Goal: Information Seeking & Learning: Learn about a topic

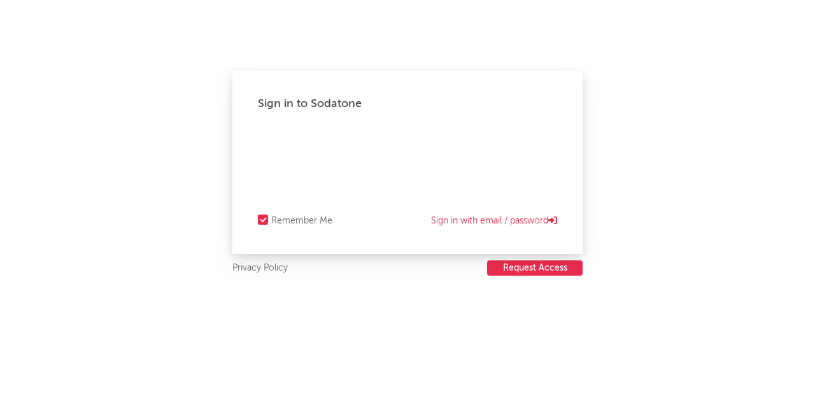
select select "recorded_music"
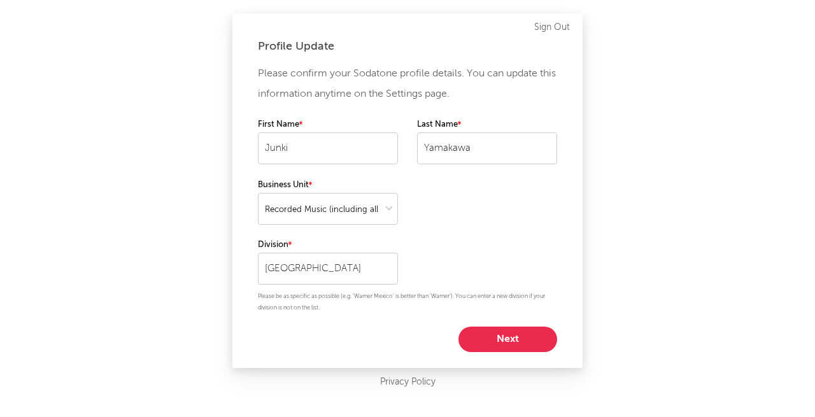
click at [623, 218] on div "Profile Update Please confirm your Sodatone profile details. You can update thi…" at bounding box center [407, 208] width 815 height 417
click at [507, 340] on button "Next" at bounding box center [508, 339] width 99 height 25
select select "other"
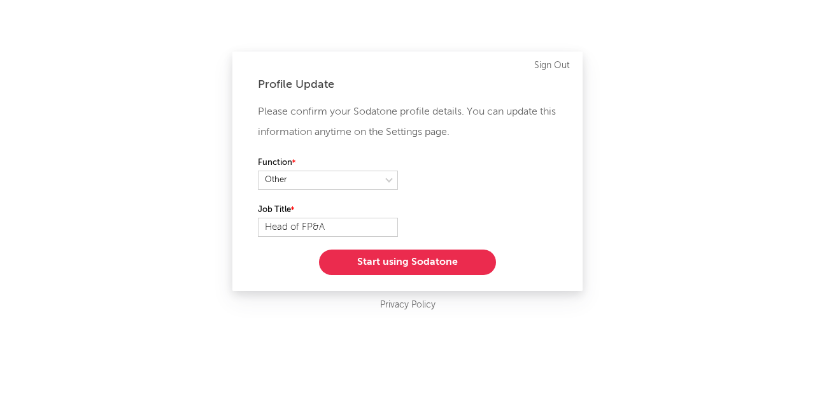
click at [408, 263] on button "Start using Sodatone" at bounding box center [407, 262] width 177 height 25
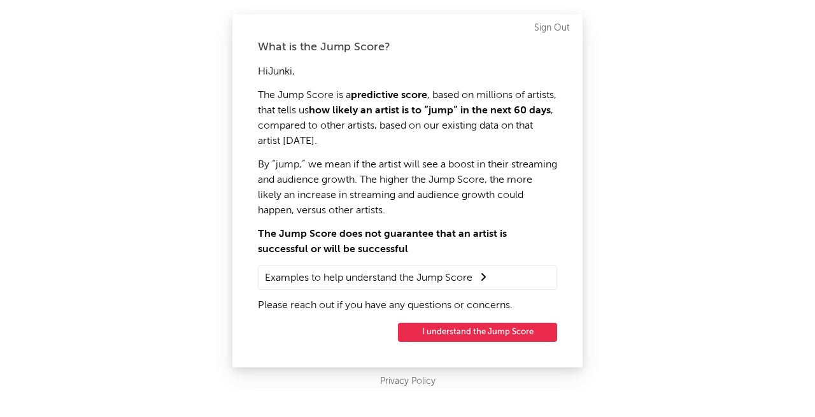
click at [475, 332] on button "I understand the Jump Score" at bounding box center [477, 332] width 159 height 19
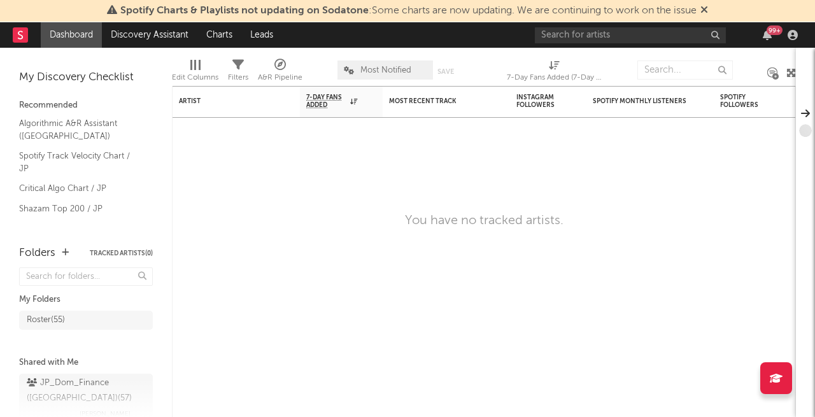
click at [708, 10] on icon at bounding box center [705, 9] width 8 height 10
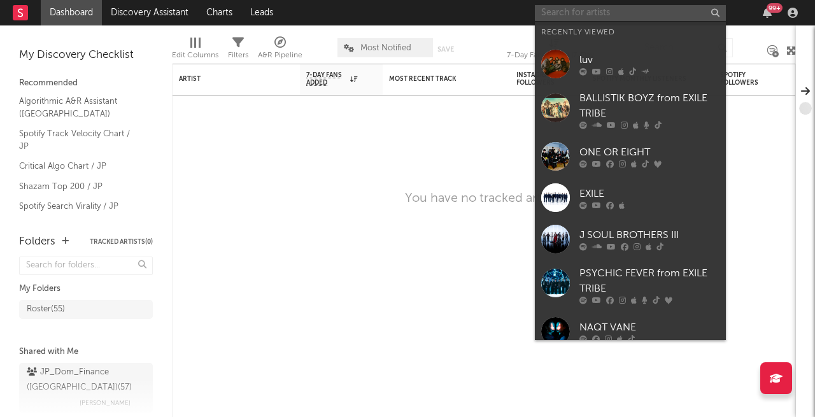
click at [576, 11] on input "text" at bounding box center [630, 13] width 191 height 16
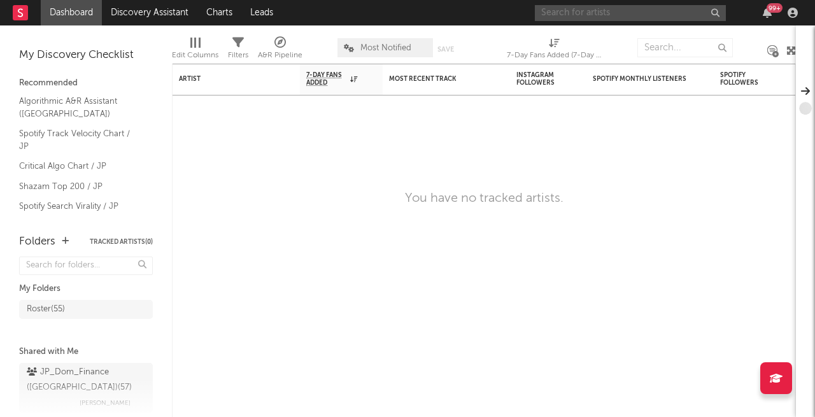
click at [558, 13] on input "text" at bounding box center [630, 13] width 191 height 16
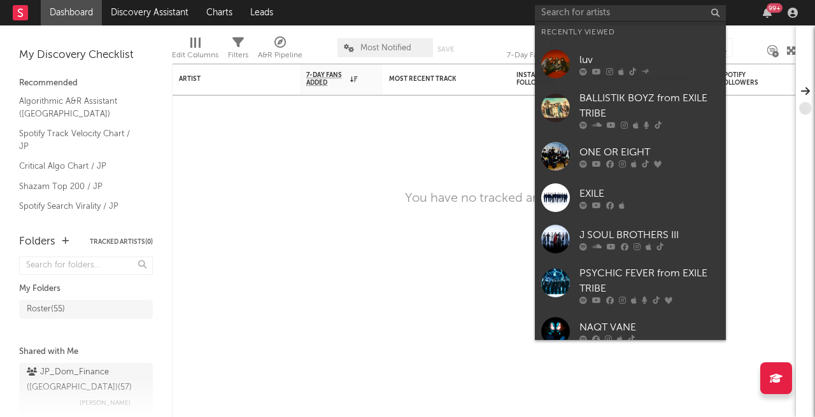
click at [643, 57] on div "luv" at bounding box center [650, 59] width 140 height 15
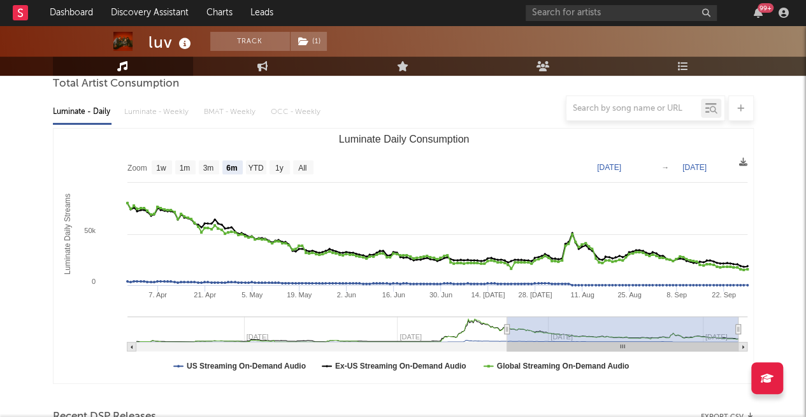
scroll to position [124, 0]
click at [275, 165] on text "1y" at bounding box center [279, 168] width 8 height 9
select select "1y"
type input "[DATE]"
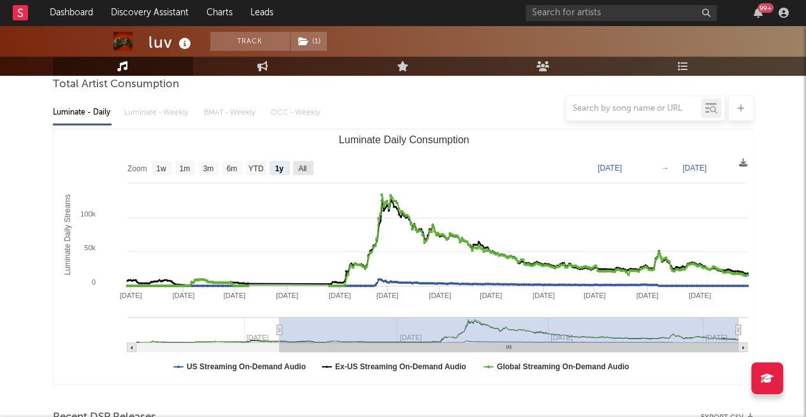
click at [306, 168] on text "All" at bounding box center [302, 168] width 8 height 9
select select "All"
type input "[DATE]"
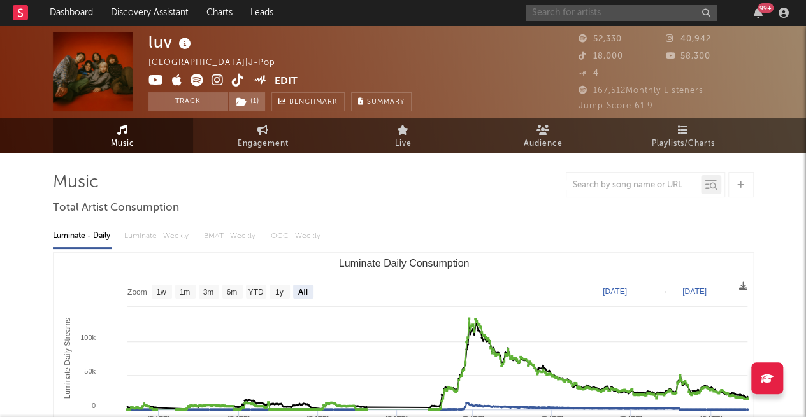
click at [571, 12] on input "text" at bounding box center [620, 13] width 191 height 16
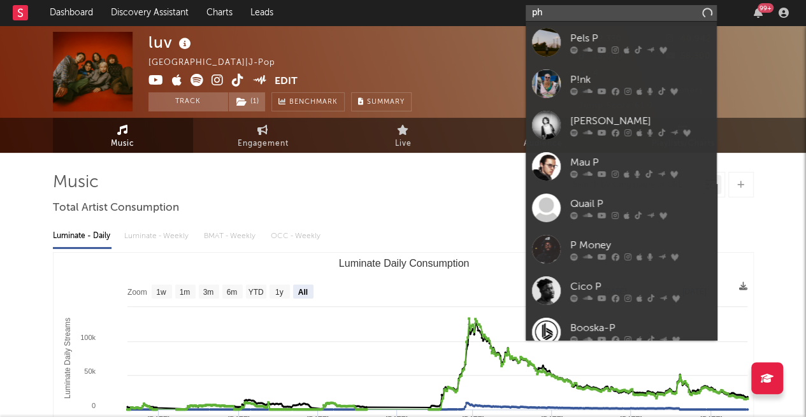
type input "p"
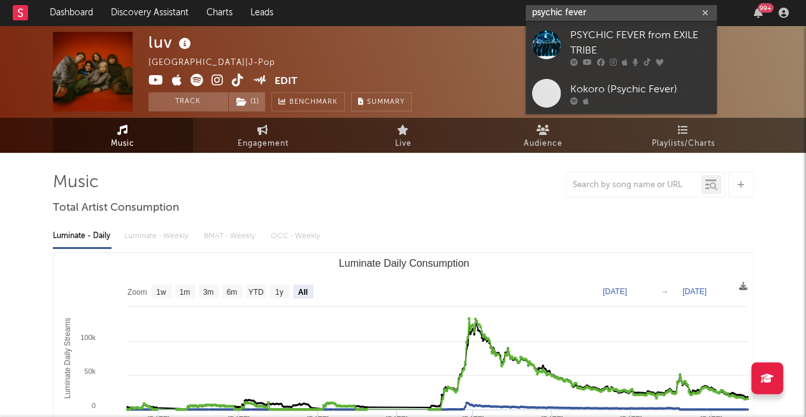
type input "psychic fever"
click at [613, 35] on div "PSYCHIC FEVER from EXILE TRIBE" at bounding box center [640, 43] width 140 height 31
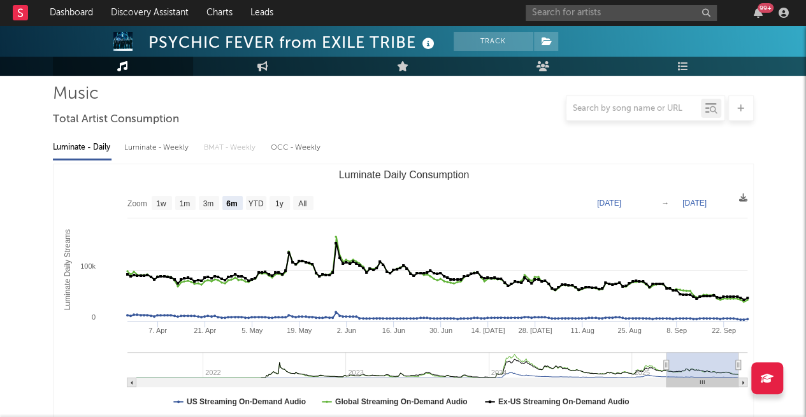
scroll to position [94, 0]
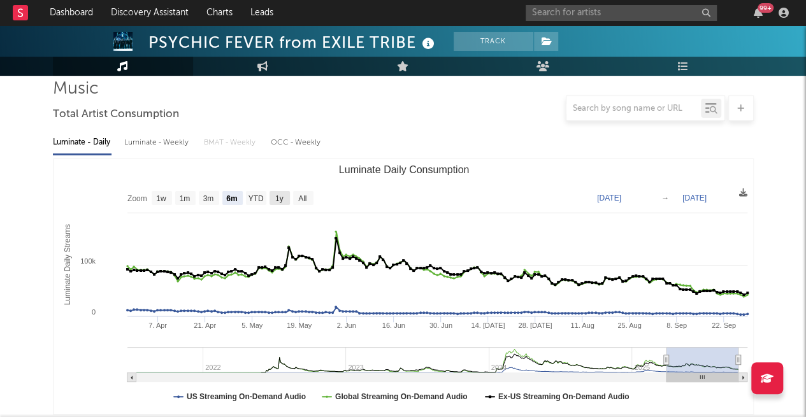
click at [273, 194] on rect "Luminate Daily Consumption" at bounding box center [279, 198] width 20 height 14
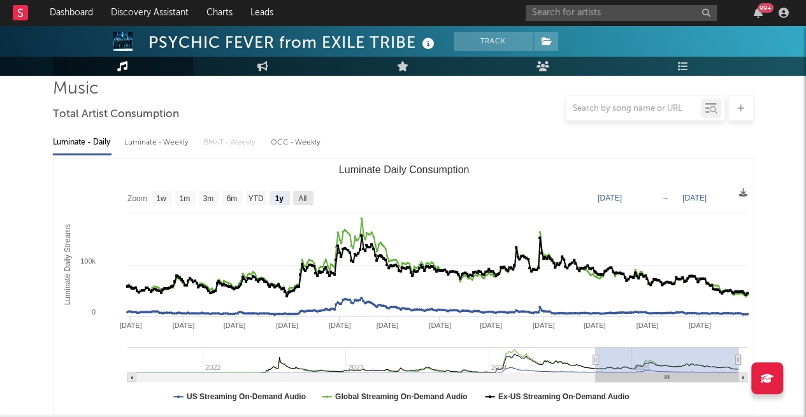
select select "1y"
type input "[DATE]"
click at [306, 197] on text "All" at bounding box center [302, 198] width 8 height 9
select select "All"
type input "[DATE]"
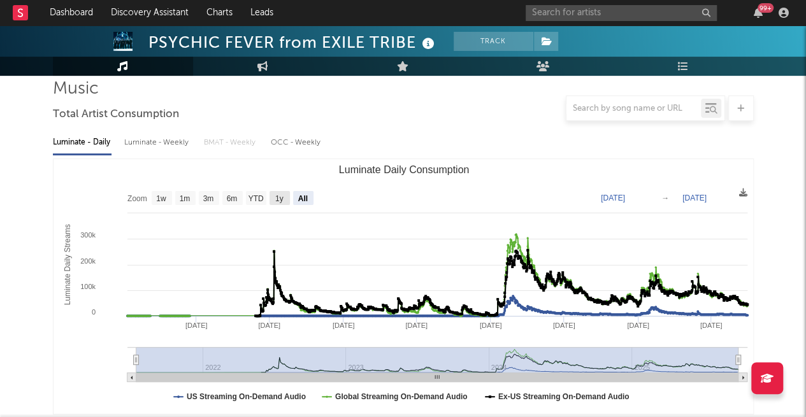
click at [271, 199] on rect "Luminate Daily Consumption" at bounding box center [279, 198] width 20 height 14
select select "1y"
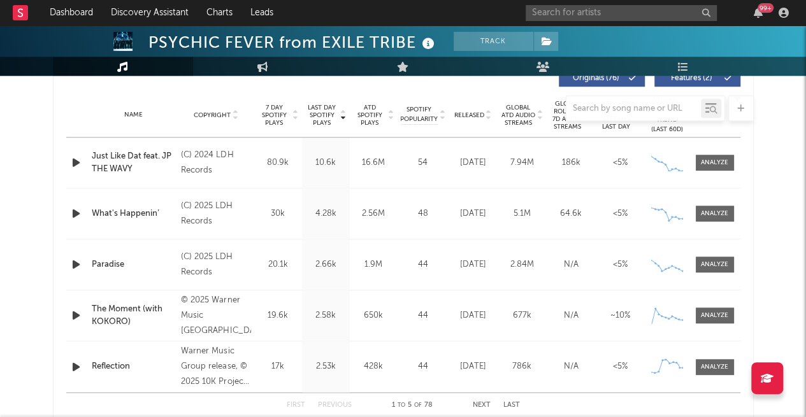
scroll to position [497, 0]
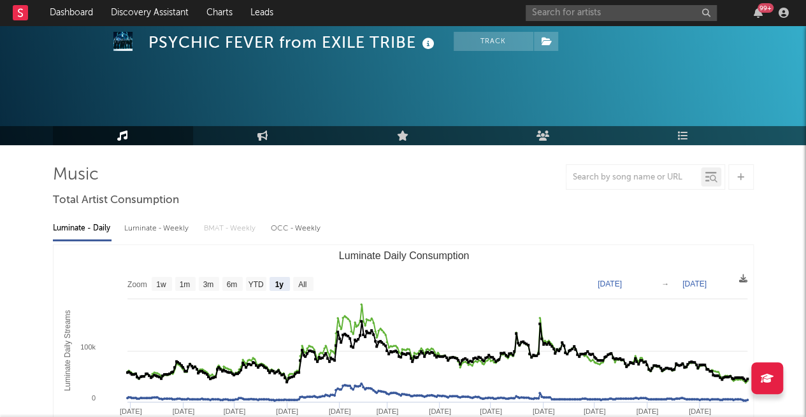
scroll to position [120, 0]
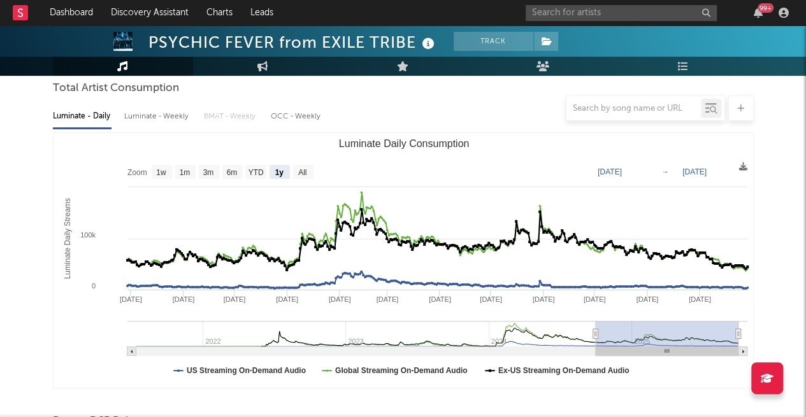
click at [131, 353] on rect "Luminate Daily Consumption" at bounding box center [131, 351] width 9 height 9
type input "[DATE]"
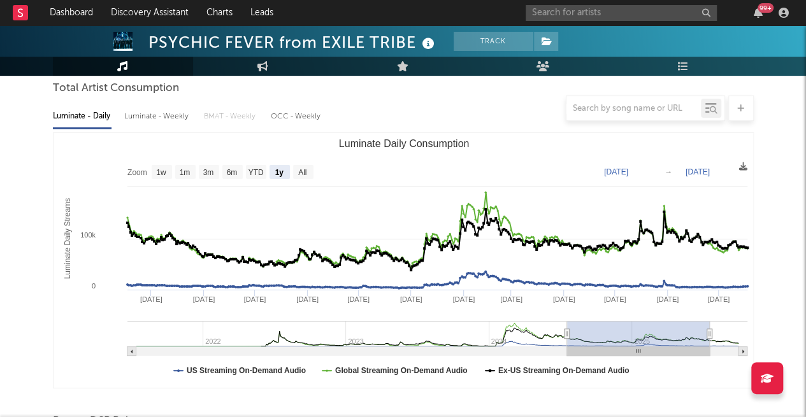
click at [131, 353] on rect "Luminate Daily Consumption" at bounding box center [131, 351] width 9 height 9
type input "[DATE]"
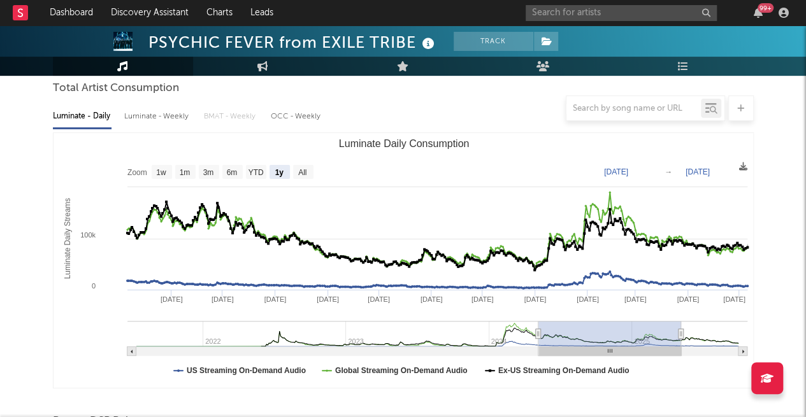
click at [131, 353] on rect "Luminate Daily Consumption" at bounding box center [131, 351] width 9 height 9
type input "[DATE]"
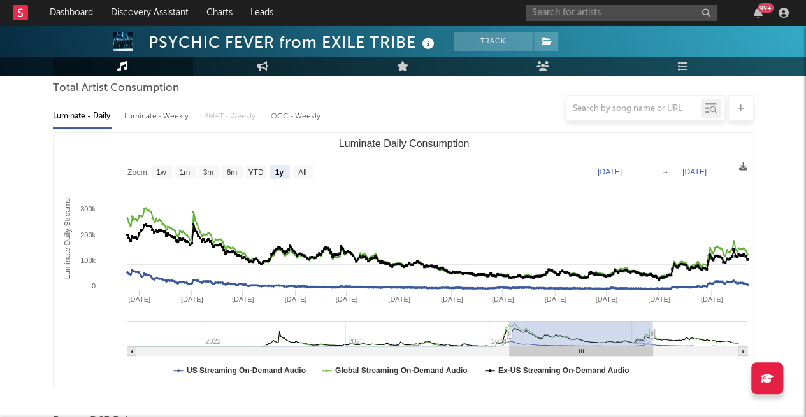
click at [131, 353] on rect "Luminate Daily Consumption" at bounding box center [131, 351] width 9 height 9
type input "[DATE]"
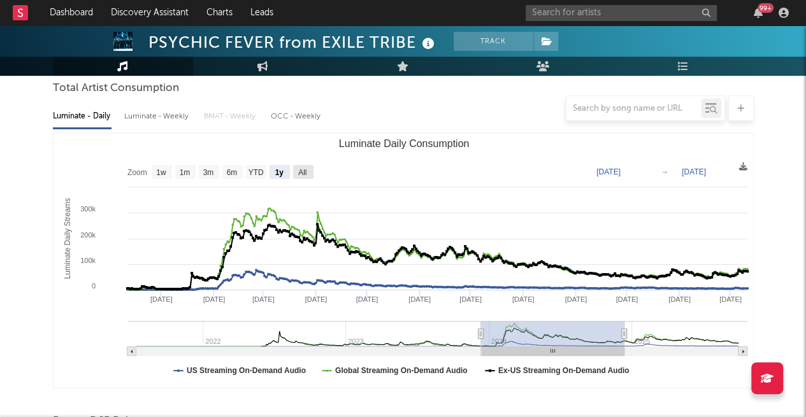
click at [303, 176] on text "All" at bounding box center [302, 172] width 8 height 9
select select "All"
type input "[DATE]"
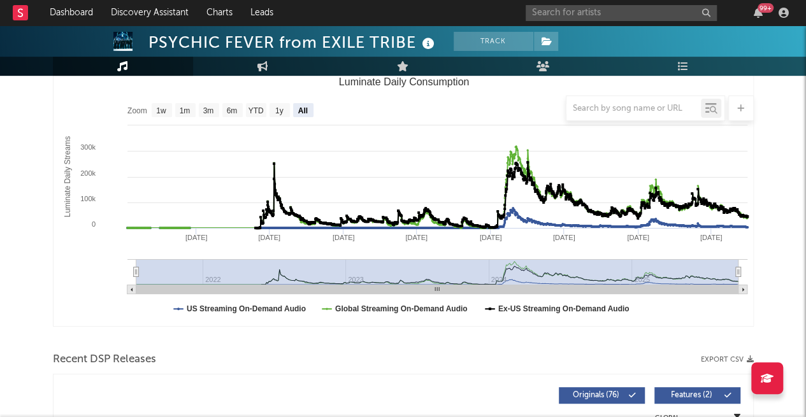
scroll to position [185, 0]
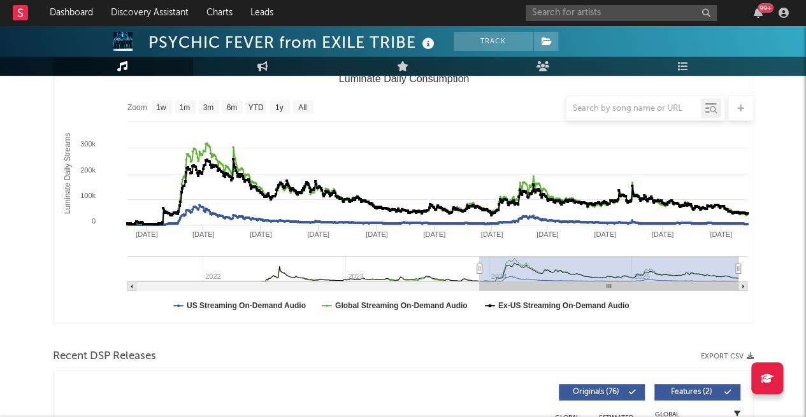
drag, startPoint x: 136, startPoint y: 271, endPoint x: 466, endPoint y: 278, distance: 330.6
click at [466, 278] on g "Luminate Daily Consumption" at bounding box center [437, 273] width 620 height 35
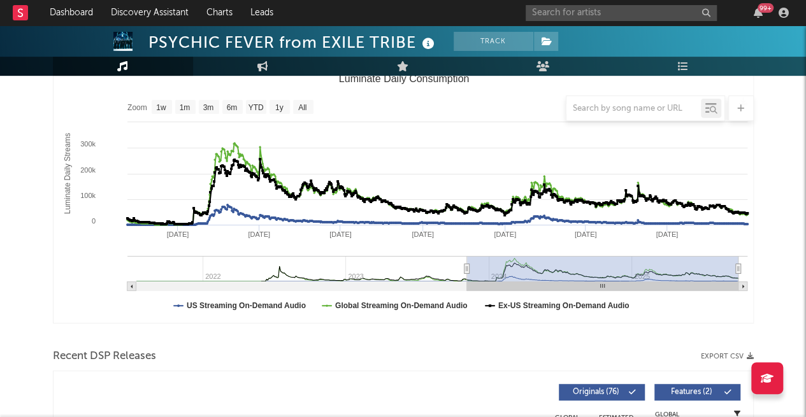
type input "[DATE]"
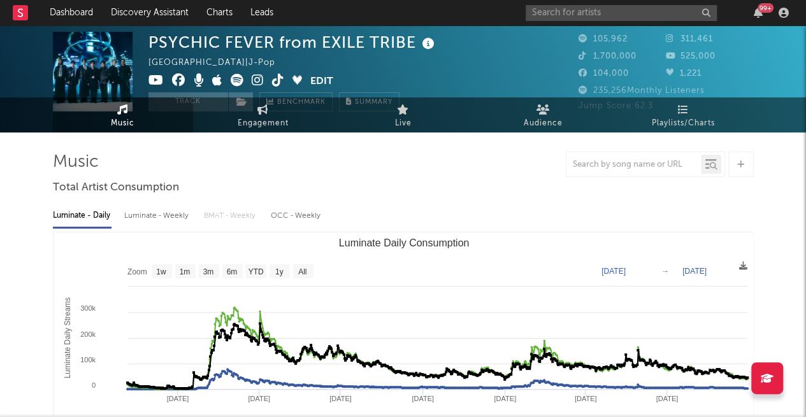
scroll to position [0, 0]
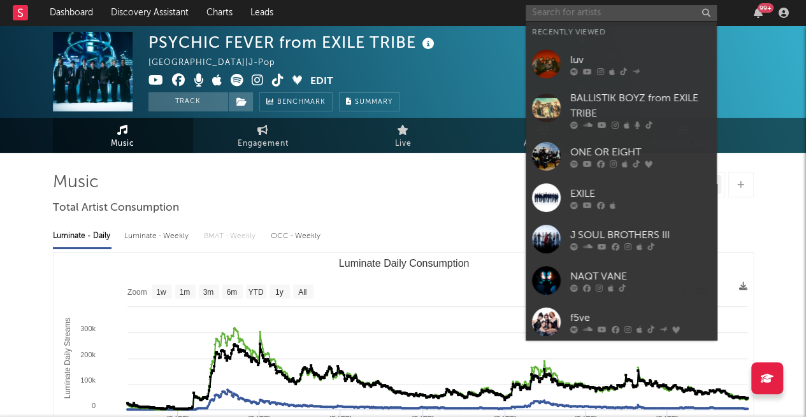
click at [583, 15] on input "text" at bounding box center [620, 13] width 191 height 16
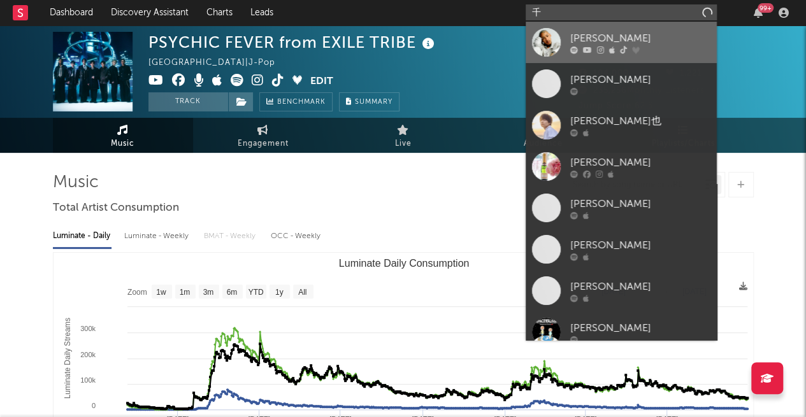
type input "千"
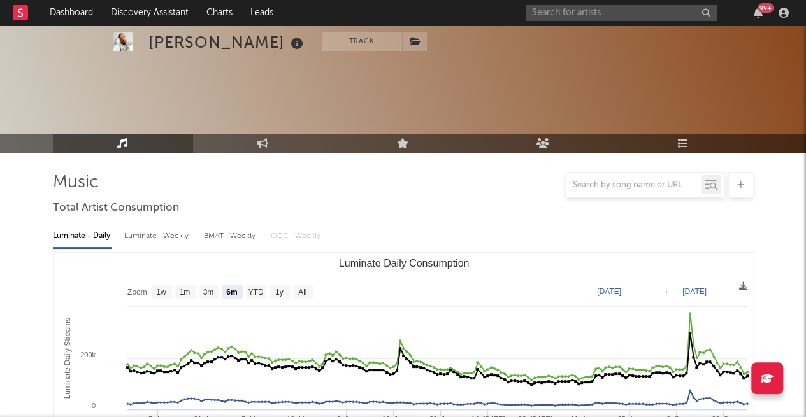
scroll to position [106, 0]
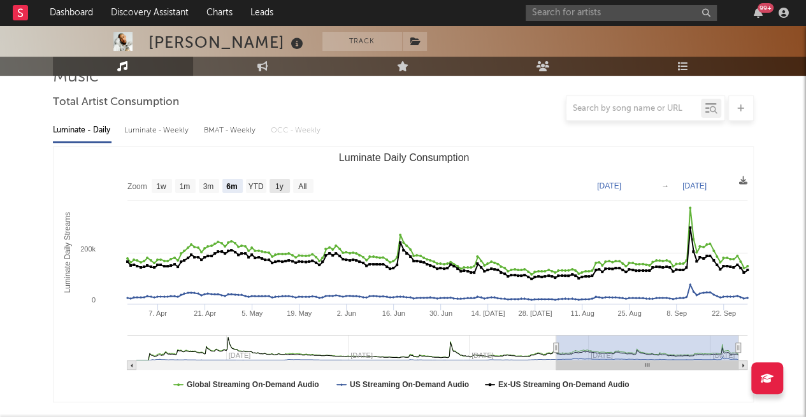
click at [285, 189] on rect "Luminate Daily Consumption" at bounding box center [279, 186] width 20 height 14
select select "1y"
type input "[DATE]"
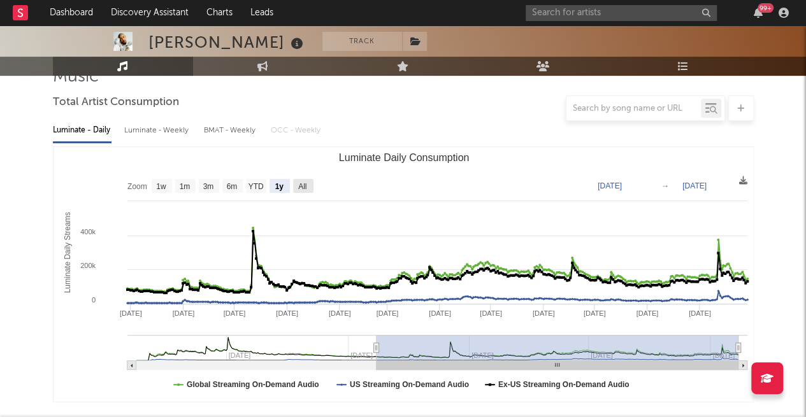
click at [298, 189] on text "All" at bounding box center [302, 186] width 8 height 9
select select "All"
type input "[DATE]"
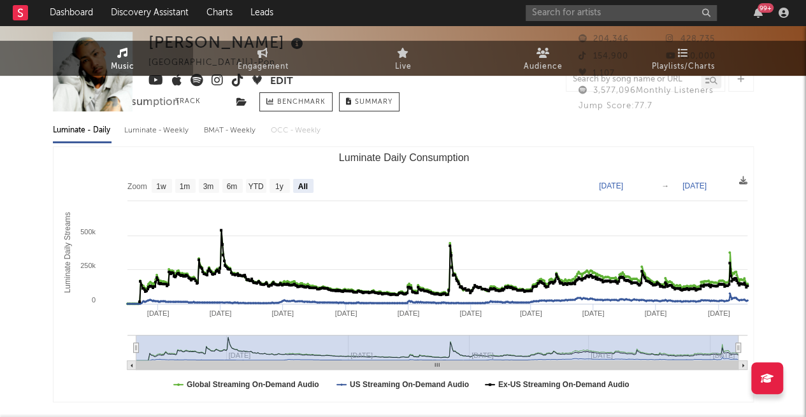
scroll to position [0, 0]
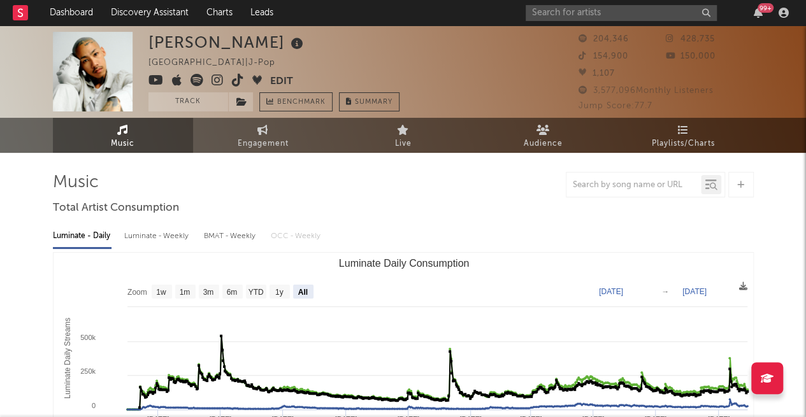
click at [562, 13] on input "text" at bounding box center [620, 13] width 191 height 16
click at [546, 14] on input "text" at bounding box center [620, 13] width 191 height 16
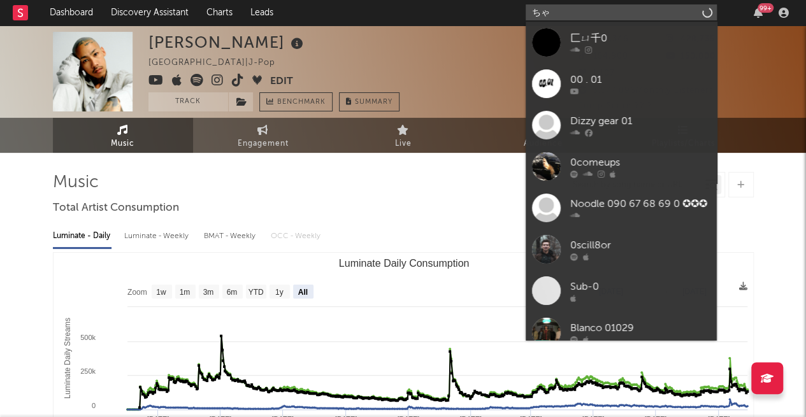
type input "ち"
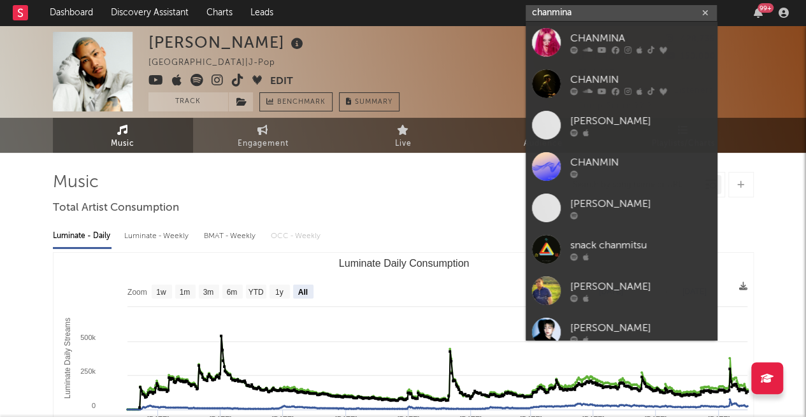
type input "chanmina"
click at [651, 34] on div "CHANMINA" at bounding box center [640, 38] width 140 height 15
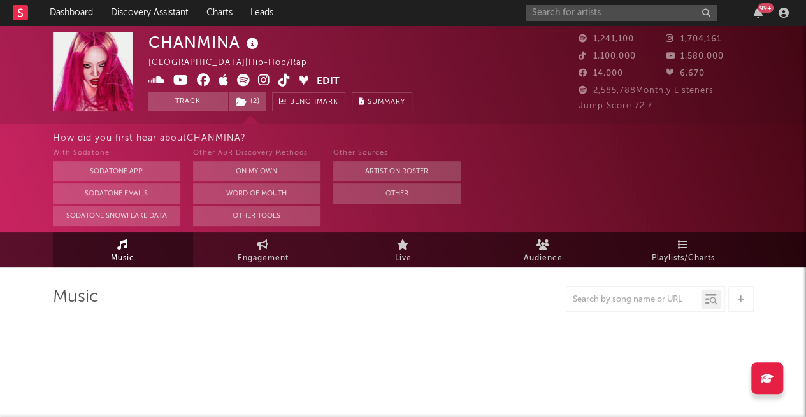
scroll to position [154, 0]
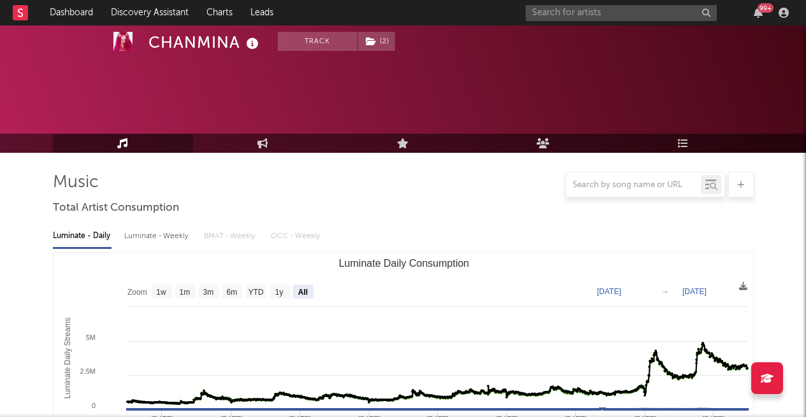
select select "All"
